Goal: Ask a question

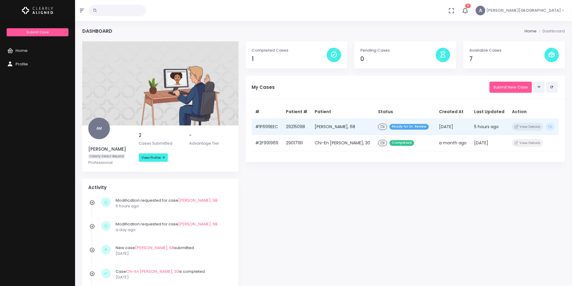
click at [310, 128] on td "29215098" at bounding box center [296, 127] width 29 height 16
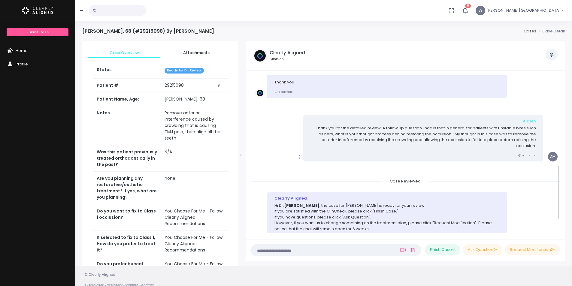
scroll to position [238, 0]
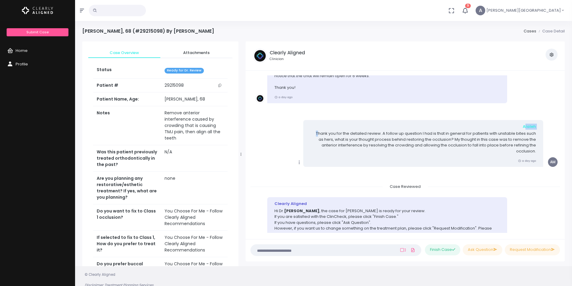
drag, startPoint x: 316, startPoint y: 134, endPoint x: 361, endPoint y: 129, distance: 46.0
click at [361, 129] on div "[PERSON_NAME] Thank you for the detailed review. A follow up question I had is …" at bounding box center [423, 143] width 240 height 47
click at [320, 138] on p "Thank you for the detailed review. A follow up question I had is that in genera…" at bounding box center [424, 142] width 226 height 23
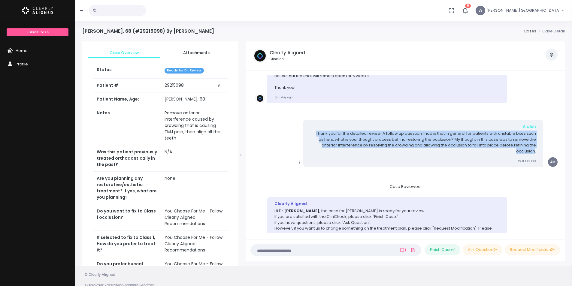
drag, startPoint x: 535, startPoint y: 151, endPoint x: 288, endPoint y: 133, distance: 247.9
click at [288, 133] on div "Copy Edit [PERSON_NAME] Thank you for the detailed review. A follow up question…" at bounding box center [405, 143] width 300 height 47
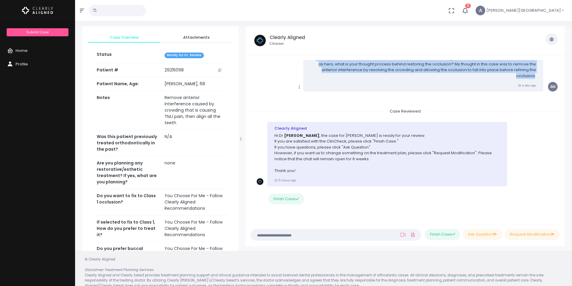
scroll to position [24, 0]
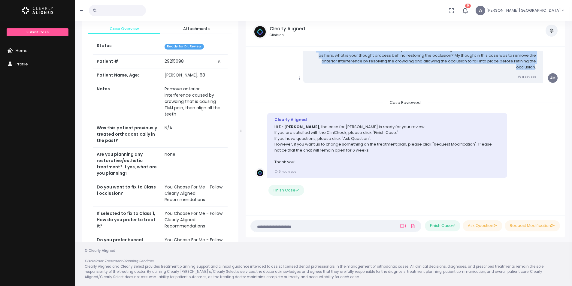
copy p "Thank you for the detailed review. A follow up question I had is that in genera…"
click at [366, 61] on p "Thank you for the detailed review. A follow up question I had is that in genera…" at bounding box center [424, 58] width 226 height 23
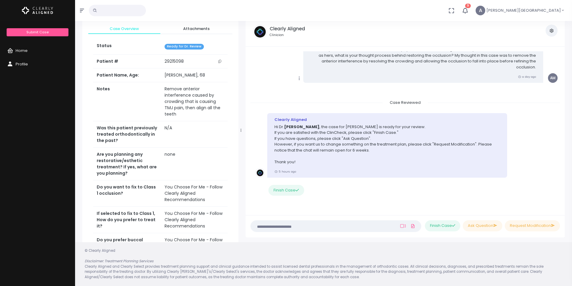
click at [366, 229] on textarea at bounding box center [324, 226] width 140 height 7
click at [477, 225] on button "Ask Question" at bounding box center [483, 225] width 40 height 11
click at [328, 224] on textarea at bounding box center [324, 226] width 140 height 7
paste textarea "**********"
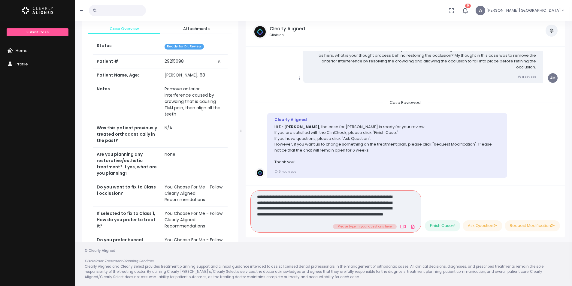
scroll to position [0, 0]
type textarea "**********"
click at [479, 225] on button "Ask Question" at bounding box center [483, 225] width 40 height 11
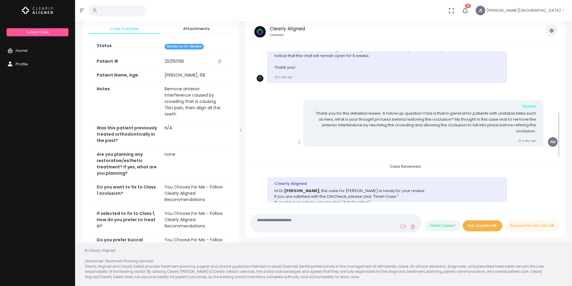
scroll to position [349, 0]
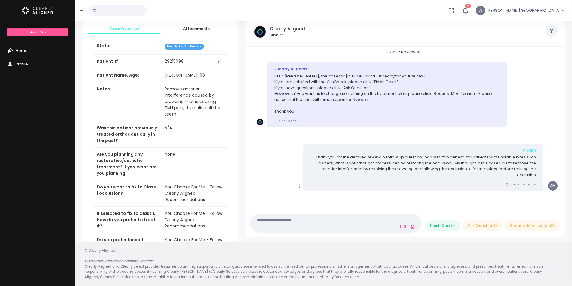
click at [16, 50] on span "Home" at bounding box center [22, 51] width 12 height 6
